Goal: Task Accomplishment & Management: Use online tool/utility

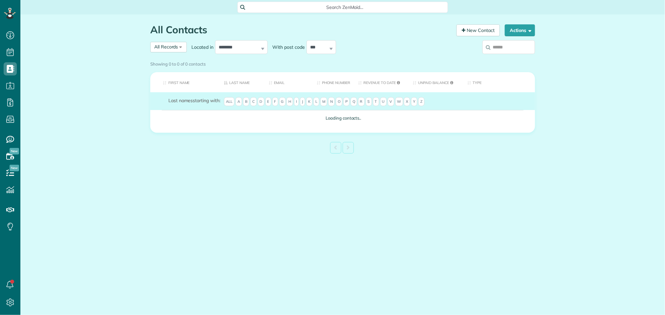
scroll to position [3, 3]
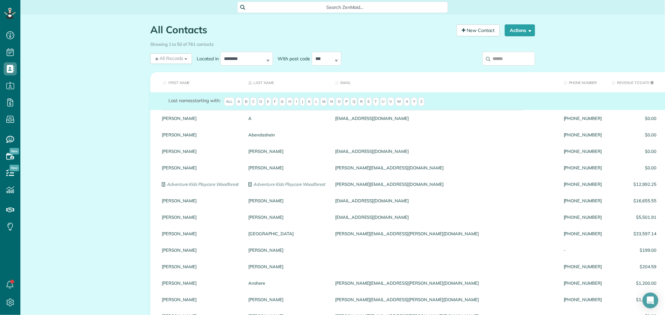
click at [313, 103] on span "K" at bounding box center [309, 101] width 6 height 9
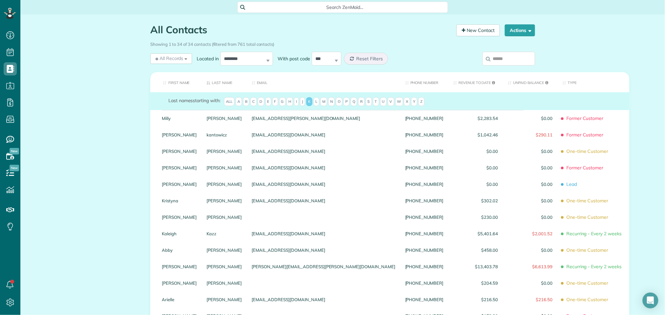
click at [177, 84] on th "First Name" at bounding box center [176, 82] width 52 height 20
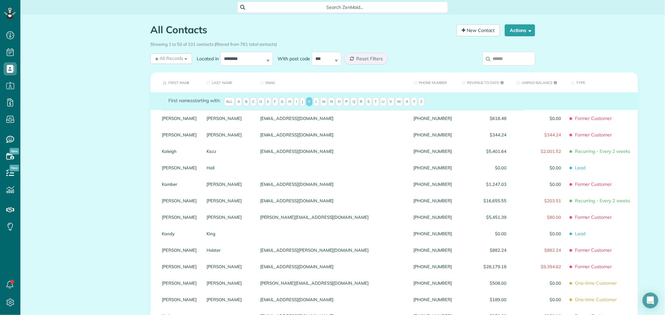
click at [497, 62] on input "search" at bounding box center [509, 59] width 53 height 14
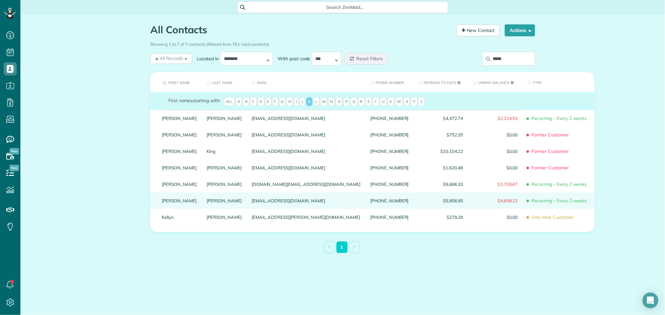
type input "*****"
click at [175, 203] on link "Kelly" at bounding box center [179, 200] width 35 height 5
click at [166, 203] on link "Kelly" at bounding box center [179, 200] width 35 height 5
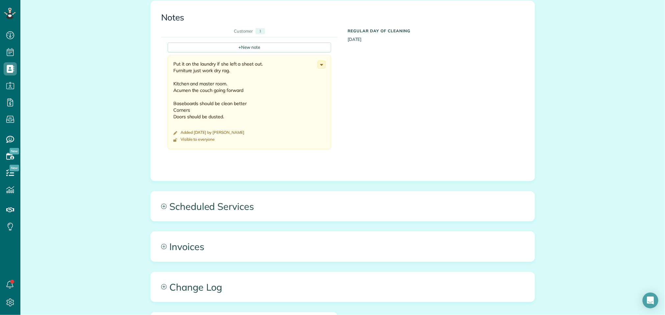
scroll to position [433, 0]
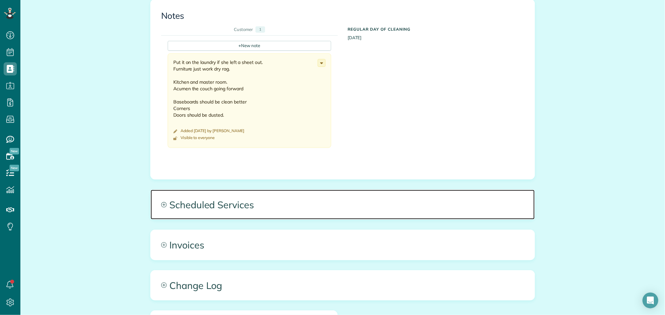
click at [239, 206] on span "Scheduled Services" at bounding box center [343, 204] width 384 height 30
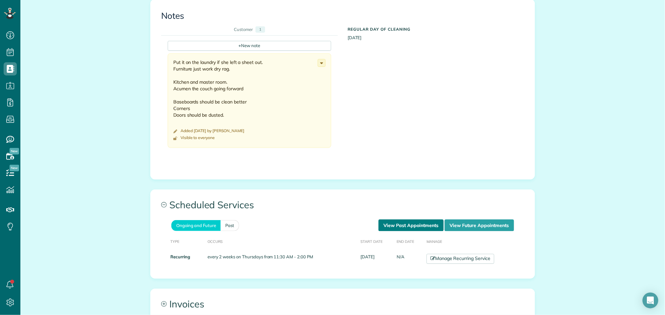
click at [398, 225] on link "View Past Appointments" at bounding box center [411, 225] width 65 height 12
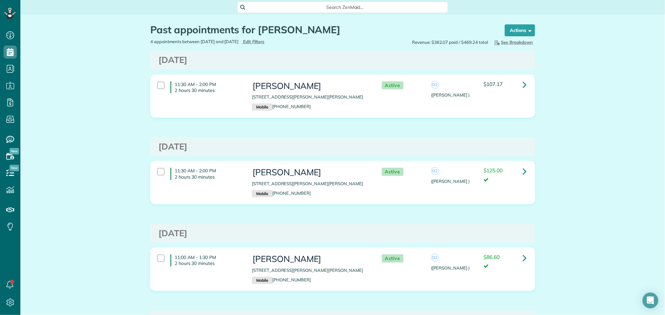
scroll to position [3, 0]
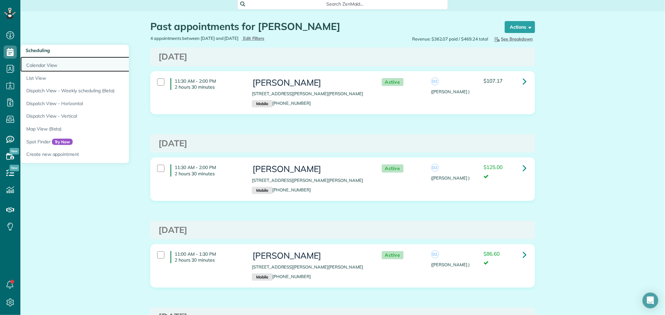
click at [34, 68] on link "Calendar View" at bounding box center [102, 64] width 164 height 15
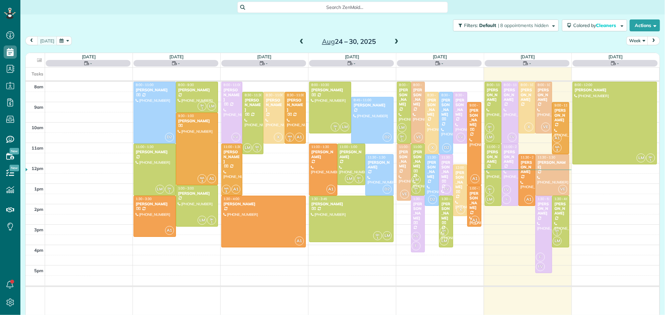
scroll to position [3, 3]
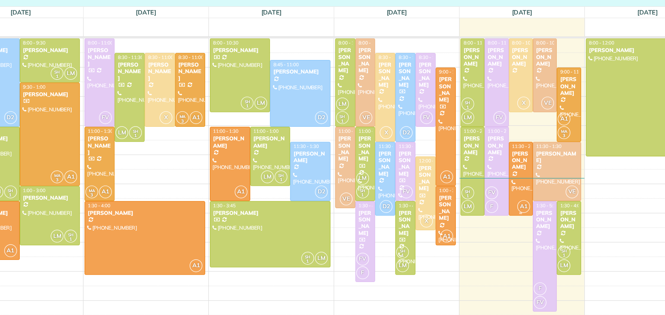
click at [525, 164] on div "[PERSON_NAME]" at bounding box center [527, 160] width 13 height 14
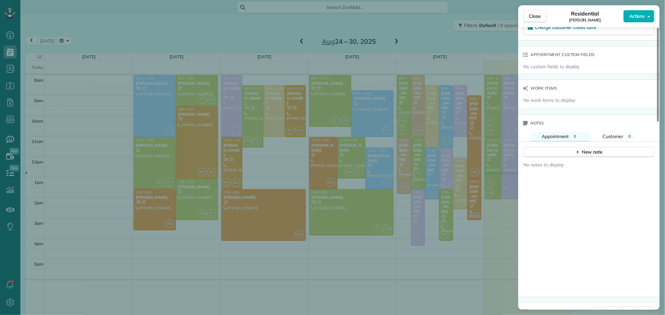
scroll to position [467, 0]
click at [591, 154] on div "New note" at bounding box center [589, 150] width 28 height 7
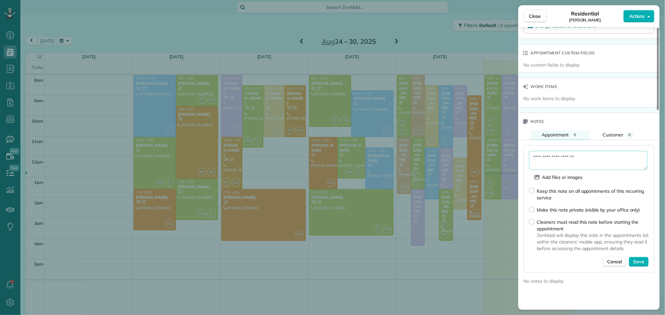
click at [582, 164] on textarea at bounding box center [588, 160] width 118 height 19
type textarea "**********"
click at [644, 265] on span "Save" at bounding box center [639, 262] width 11 height 7
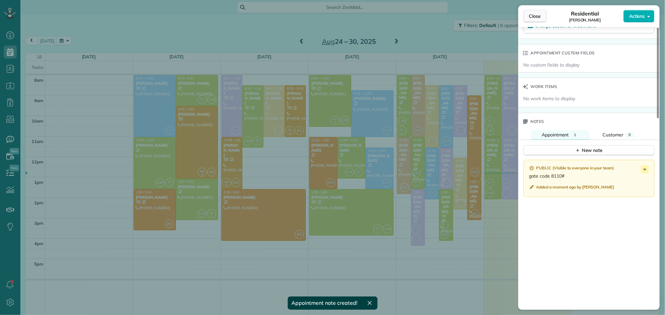
click at [536, 14] on span "Close" at bounding box center [535, 16] width 12 height 7
